Goal: Task Accomplishment & Management: Complete application form

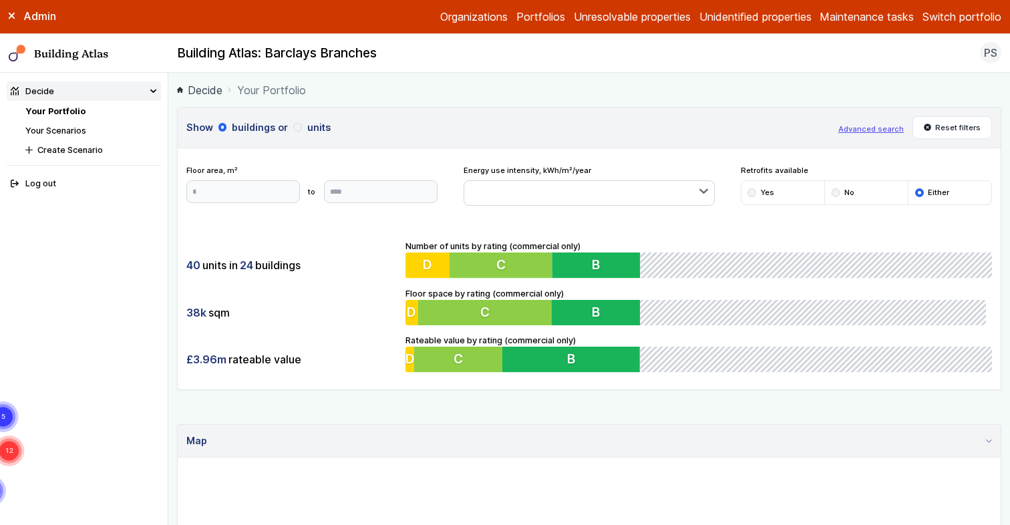
click at [615, 65] on nav "Building Atlas Building Atlas: Barclays Branches PS Log out" at bounding box center [505, 53] width 1010 height 39
click at [778, 18] on link "Unidentified properties" at bounding box center [755, 17] width 112 height 16
click at [749, 16] on link "Unidentified properties" at bounding box center [755, 17] width 112 height 16
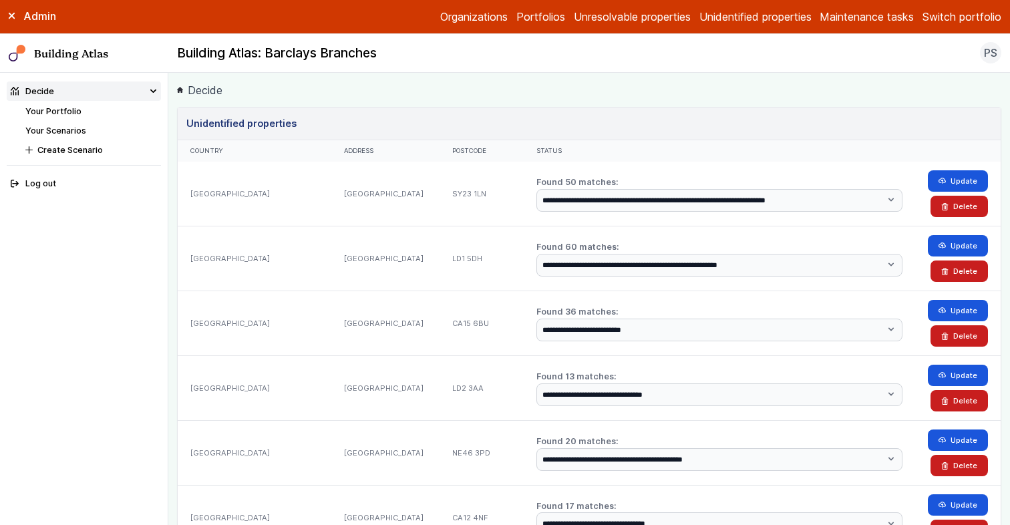
click at [65, 114] on link "Your Portfolio" at bounding box center [53, 111] width 56 height 10
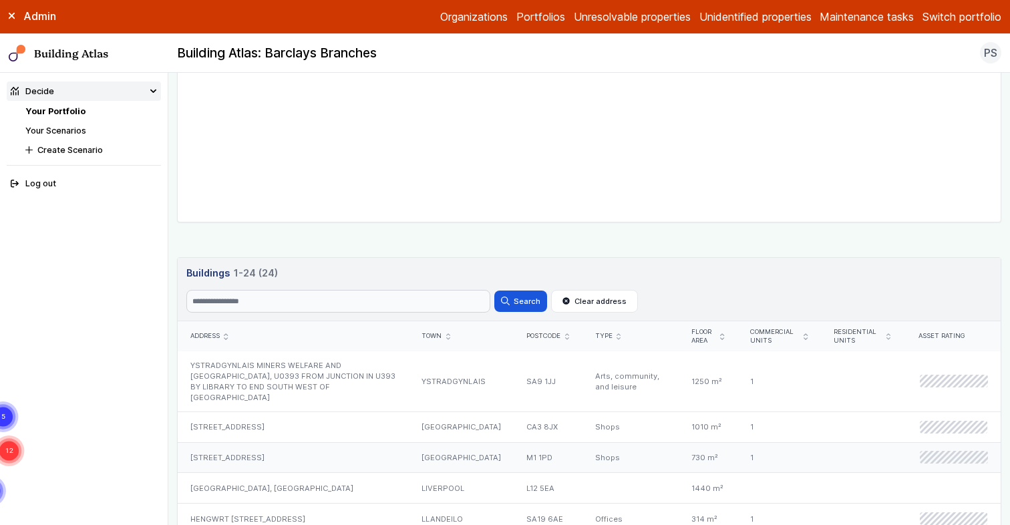
scroll to position [469, 0]
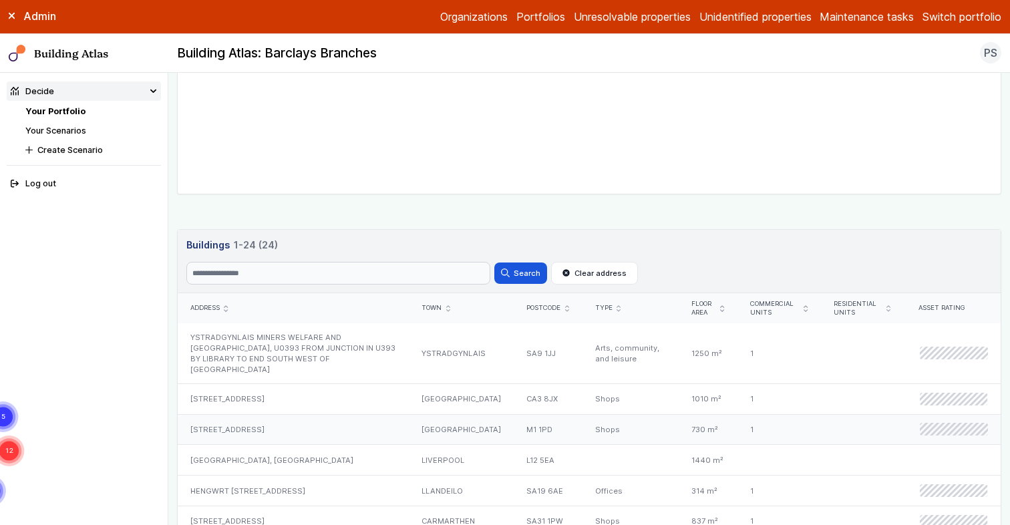
click at [240, 414] on div "[STREET_ADDRESS]" at bounding box center [293, 429] width 231 height 31
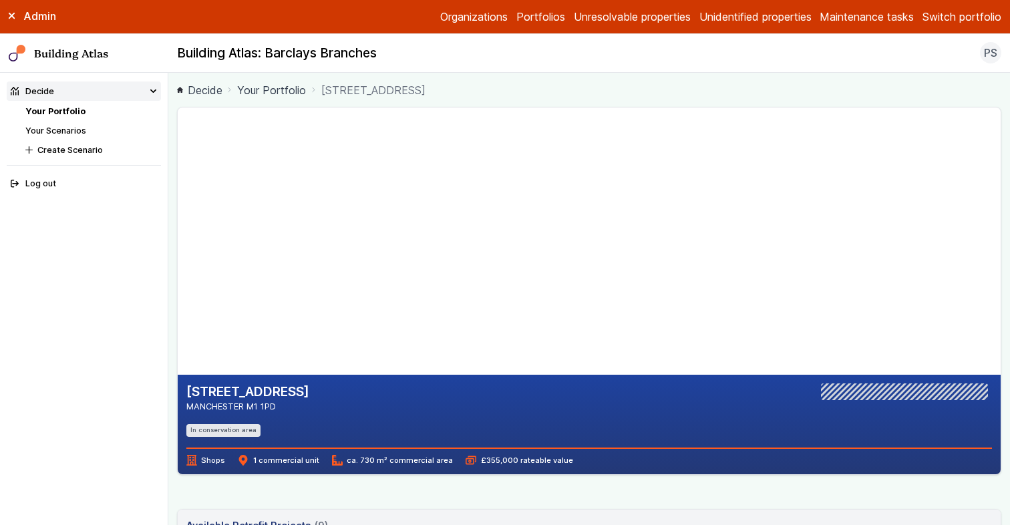
click at [701, 14] on link "Unidentified properties" at bounding box center [755, 17] width 112 height 16
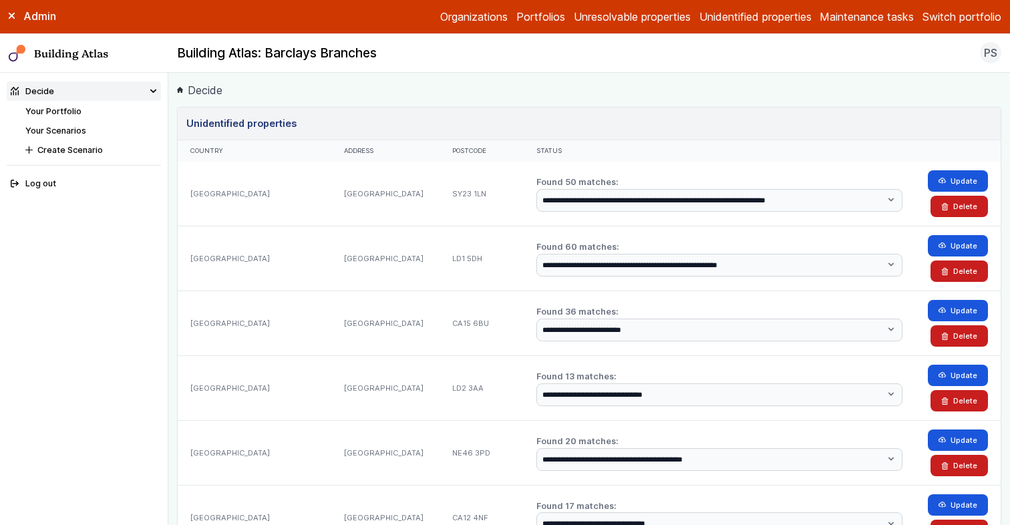
click at [171, 250] on main "**********" at bounding box center [588, 299] width 841 height 452
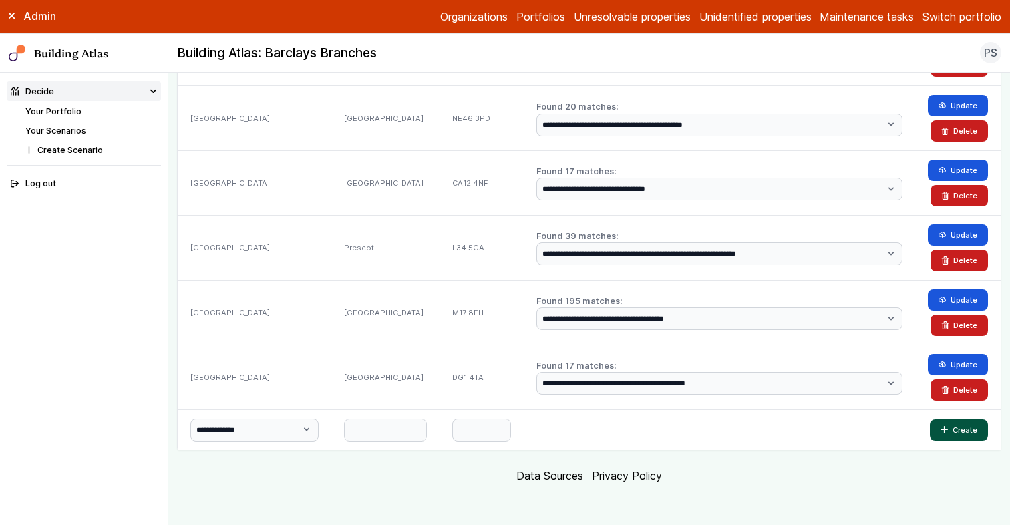
scroll to position [333, 0]
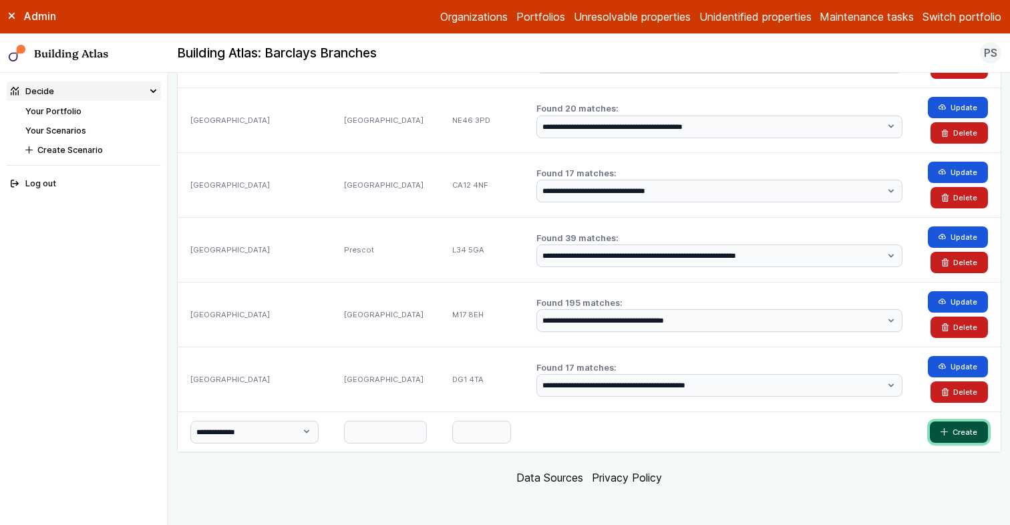
click at [954, 429] on button "Create" at bounding box center [959, 431] width 58 height 21
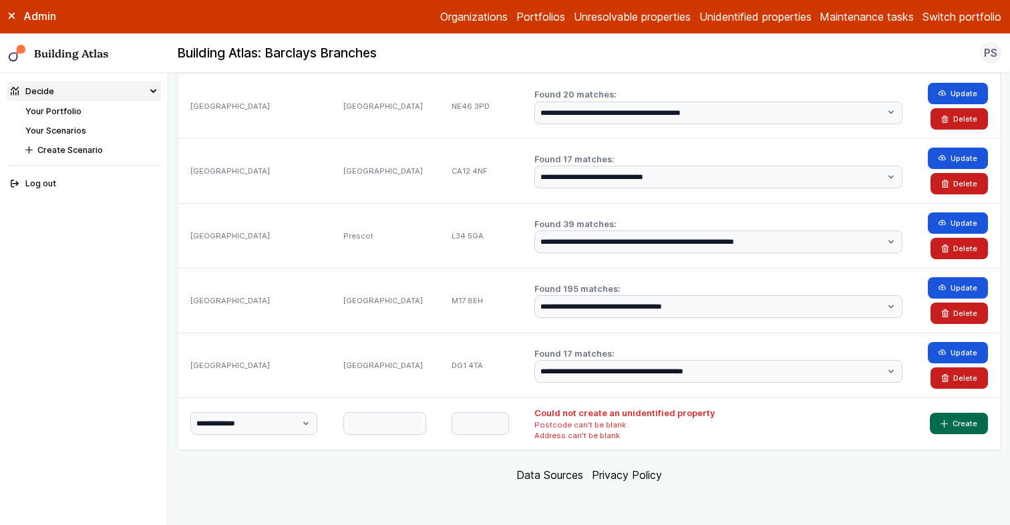
scroll to position [0, 0]
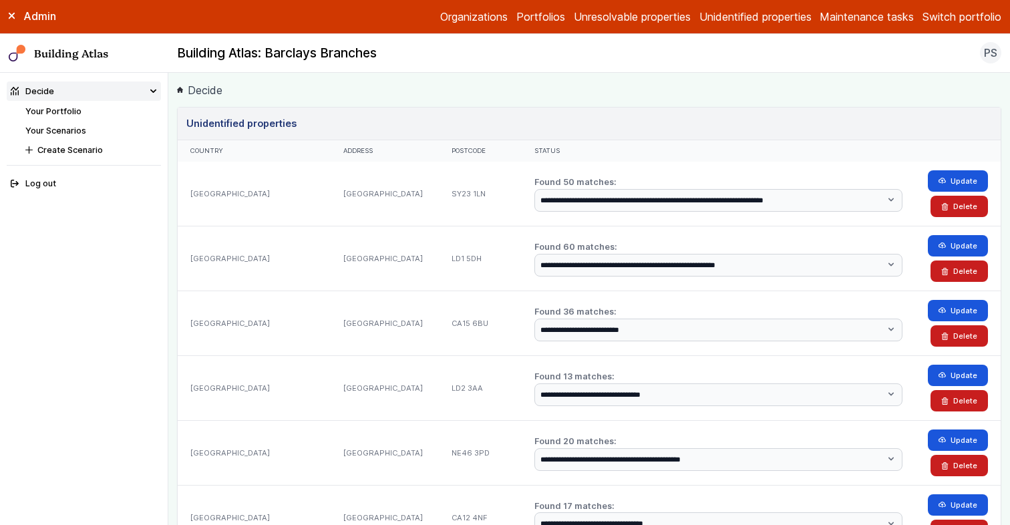
click at [65, 110] on link "Your Portfolio" at bounding box center [53, 111] width 56 height 10
click at [63, 112] on link "Your Portfolio" at bounding box center [53, 111] width 56 height 10
